Goal: Subscribe to service/newsletter

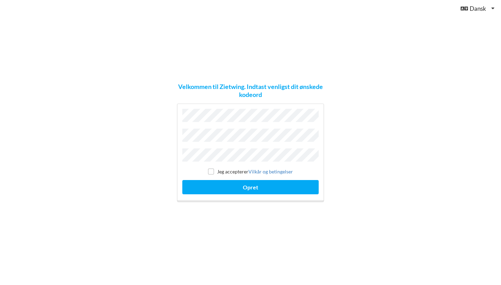
click at [214, 169] on label "Jeg accepterer Vilkår og betingelser" at bounding box center [250, 172] width 85 height 6
click at [208, 169] on input "checkbox" at bounding box center [211, 172] width 6 height 6
checkbox input "true"
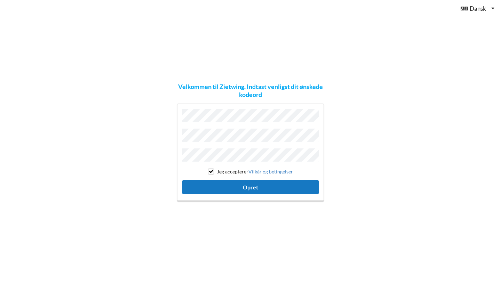
click at [224, 180] on button "Opret" at bounding box center [250, 187] width 136 height 14
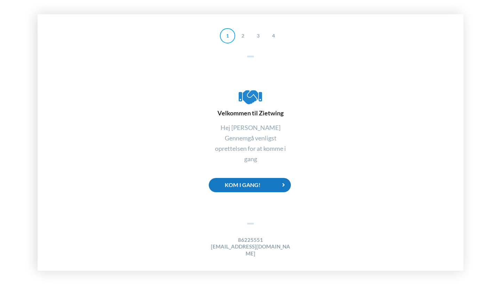
click at [250, 191] on div "Kom i gang!" at bounding box center [250, 185] width 82 height 14
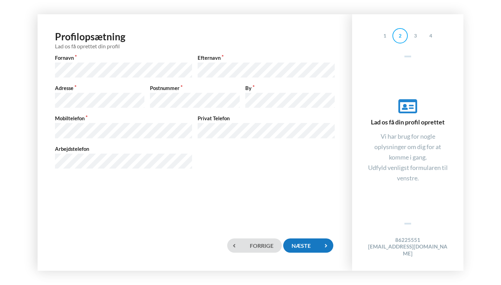
click at [311, 245] on div "Næste" at bounding box center [308, 245] width 50 height 14
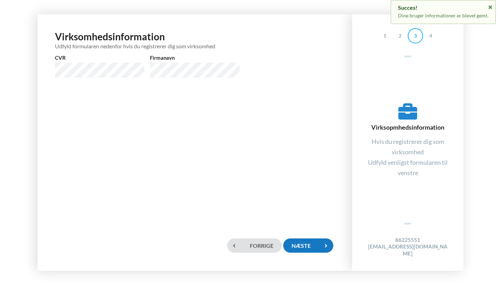
click at [307, 244] on div "Næste" at bounding box center [308, 245] width 50 height 14
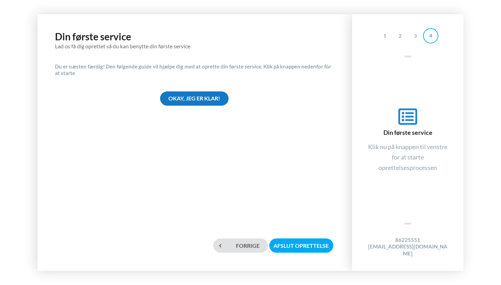
click at [206, 97] on div "Okay, jeg er klar!" at bounding box center [194, 98] width 68 height 14
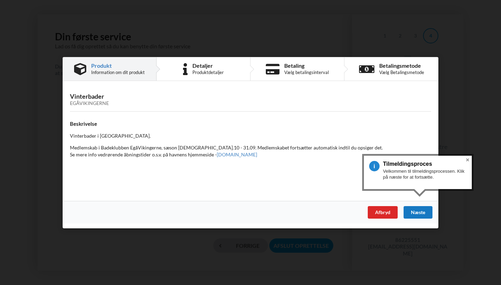
click at [416, 212] on div "Næste" at bounding box center [417, 212] width 29 height 13
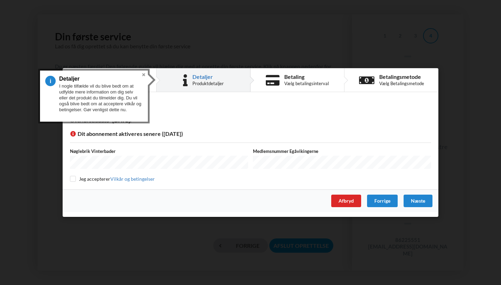
click at [72, 178] on input "checkbox" at bounding box center [73, 179] width 6 height 6
checkbox input "true"
click at [415, 203] on div "Næste" at bounding box center [417, 201] width 29 height 13
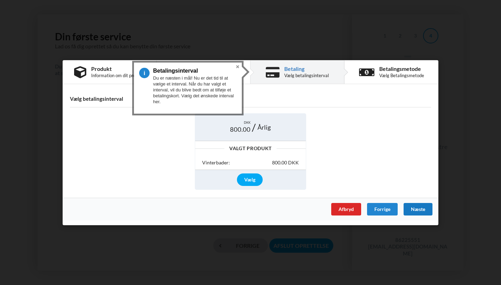
click at [416, 209] on div "Næste" at bounding box center [417, 209] width 29 height 13
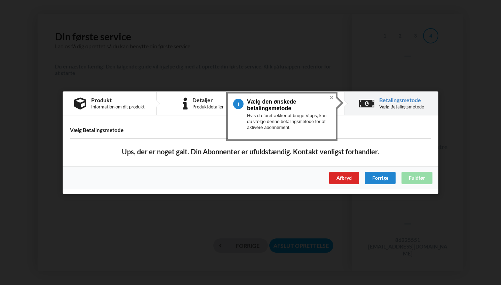
click at [330, 96] on button "Close" at bounding box center [331, 98] width 8 height 8
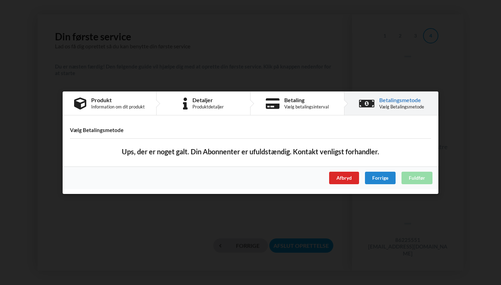
click at [308, 116] on div "Produkt Information om dit produkt Detaljer Produktdetaljer Betaling Vælg betal…" at bounding box center [250, 142] width 375 height 103
click at [309, 106] on div "Vælg betalingsinterval" at bounding box center [306, 107] width 44 height 6
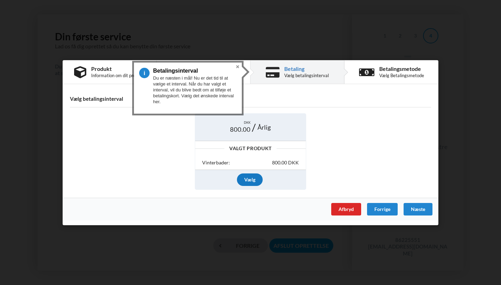
click at [250, 181] on div "Vælg" at bounding box center [250, 179] width 26 height 13
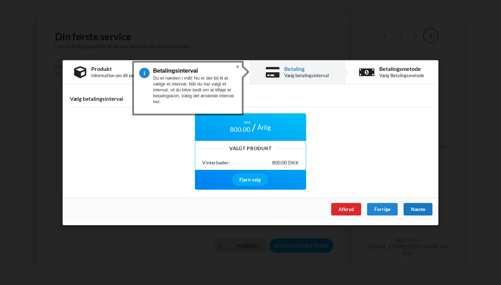
click at [409, 208] on div "Næste" at bounding box center [417, 209] width 29 height 13
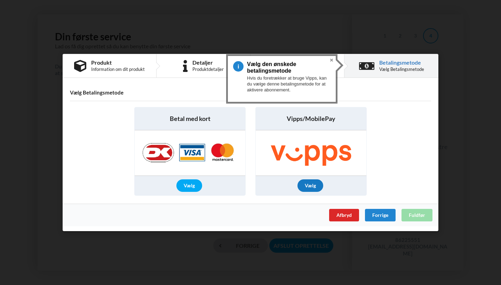
click at [317, 183] on div "Vælg" at bounding box center [310, 185] width 26 height 13
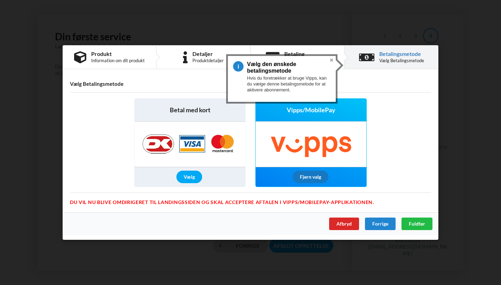
click at [314, 176] on div "Fjern valg" at bounding box center [310, 177] width 36 height 13
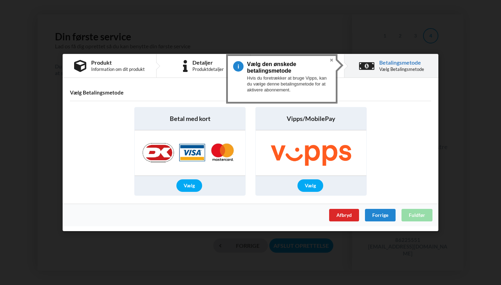
click at [331, 60] on button "Close" at bounding box center [331, 60] width 8 height 8
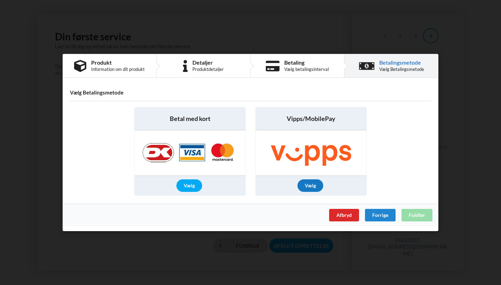
click at [308, 185] on div "Vælg" at bounding box center [310, 185] width 26 height 13
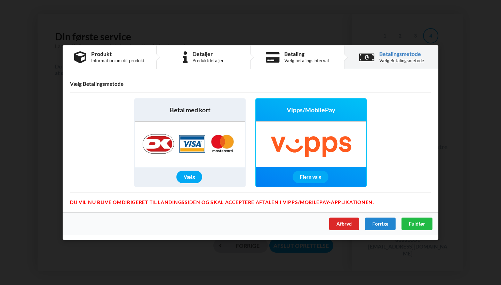
click at [410, 230] on div "Afbryd Forrige Fuldfør" at bounding box center [250, 223] width 375 height 23
click at [412, 226] on span "Fuldfør" at bounding box center [416, 224] width 16 height 6
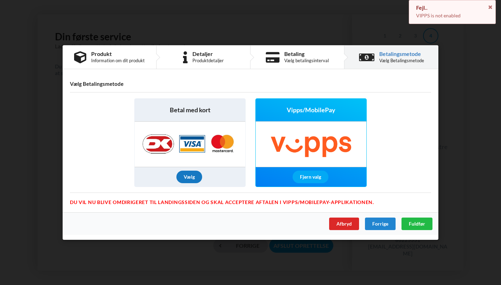
click at [187, 179] on div "Vælg" at bounding box center [189, 177] width 26 height 13
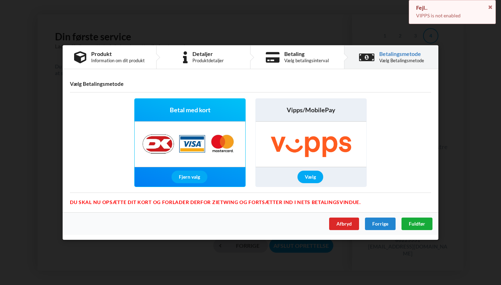
click at [417, 220] on div "Fuldfør" at bounding box center [416, 224] width 31 height 13
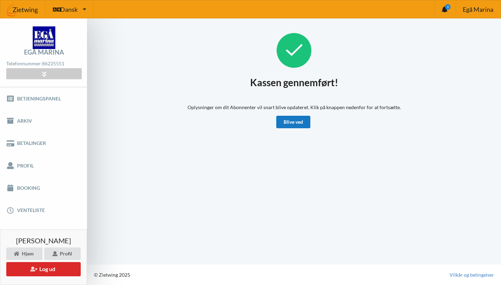
click at [301, 121] on link "Blive ved" at bounding box center [293, 122] width 34 height 13
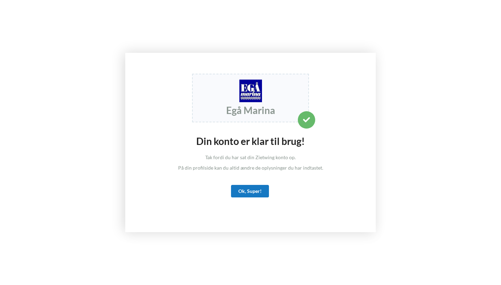
click at [247, 192] on div "Ok, Super!" at bounding box center [250, 191] width 38 height 13
